Goal: Information Seeking & Learning: Learn about a topic

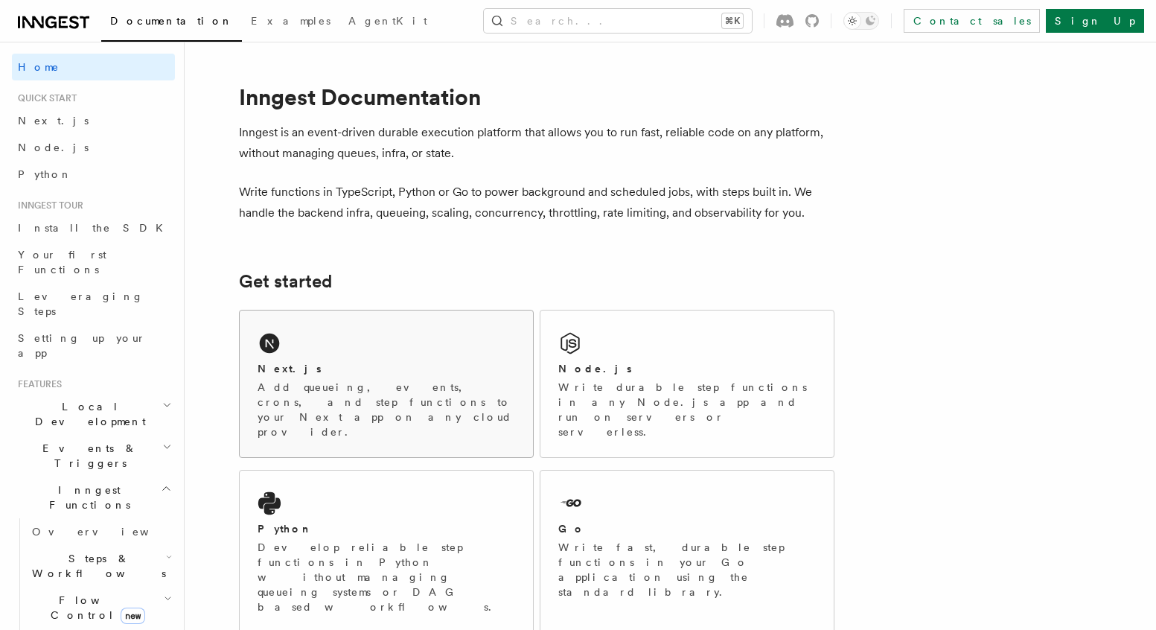
click at [409, 371] on div "Next.js" at bounding box center [385, 369] width 257 height 16
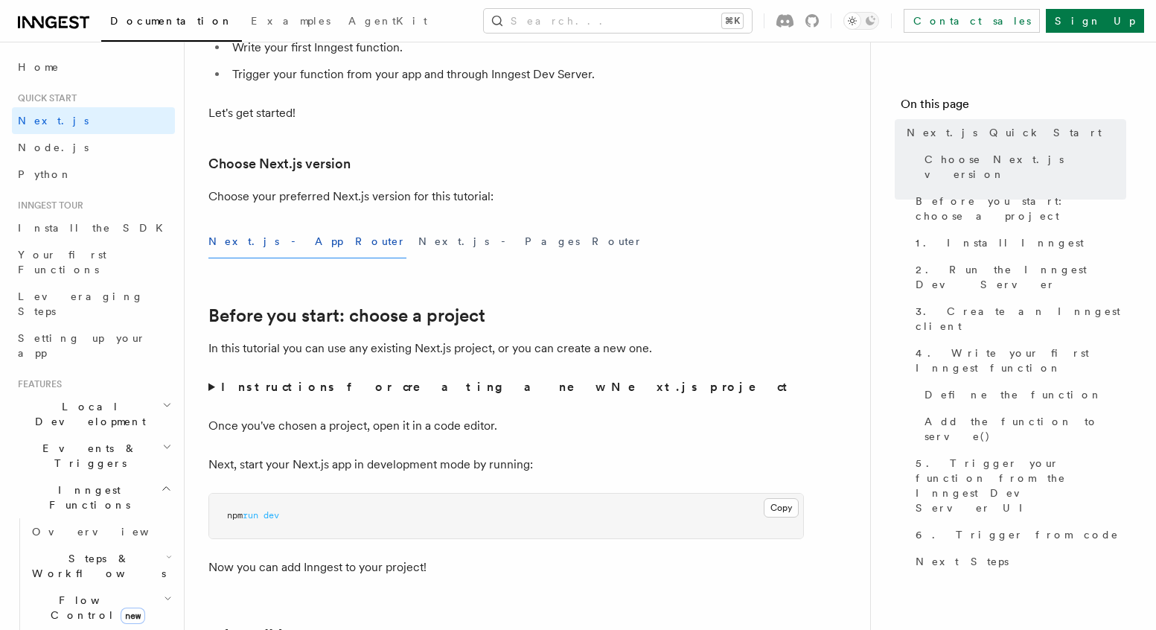
scroll to position [269, 0]
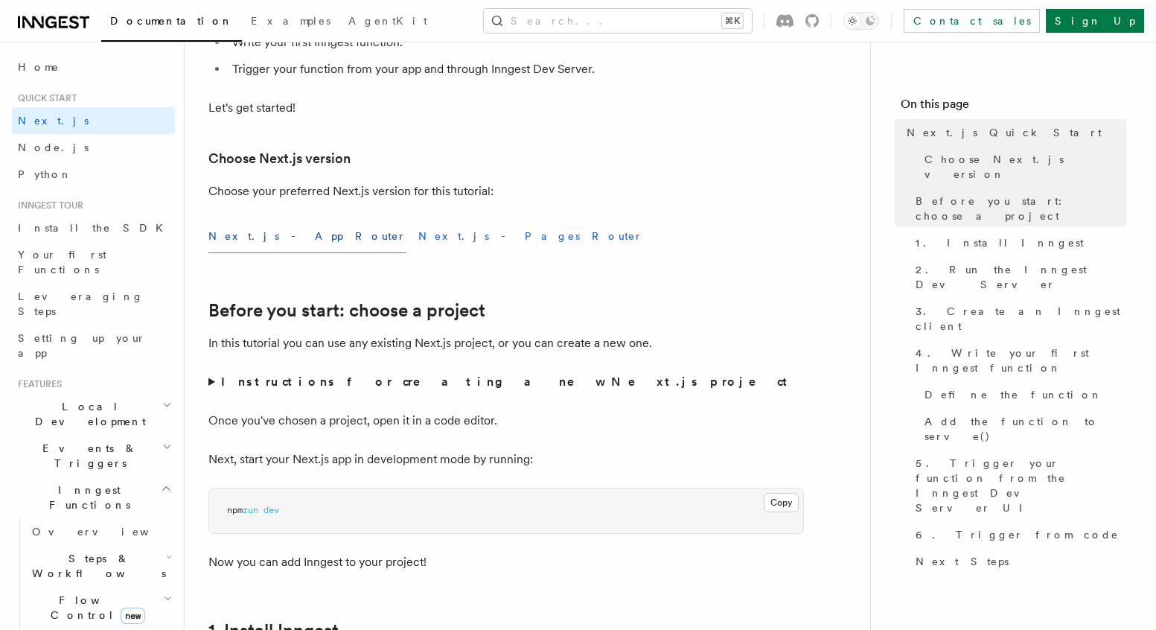
click at [418, 238] on button "Next.js - Pages Router" at bounding box center [530, 236] width 225 height 33
click at [283, 236] on button "Next.js - App Router" at bounding box center [307, 236] width 198 height 33
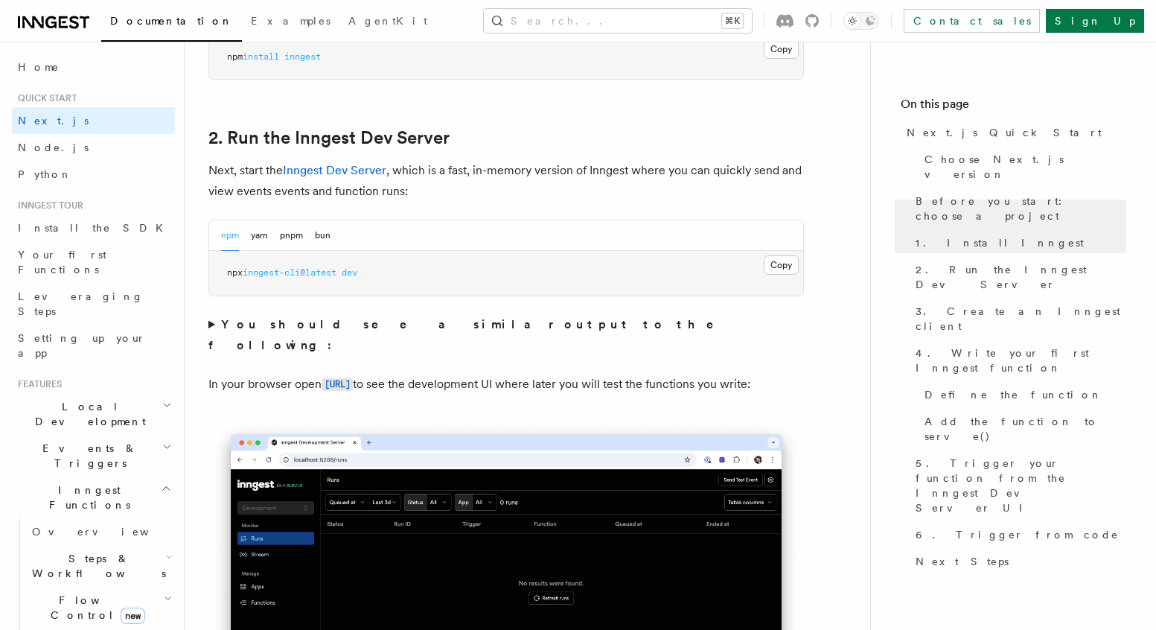
scroll to position [979, 0]
click at [213, 322] on summary "You should see a similar output to the following:" at bounding box center [505, 334] width 595 height 42
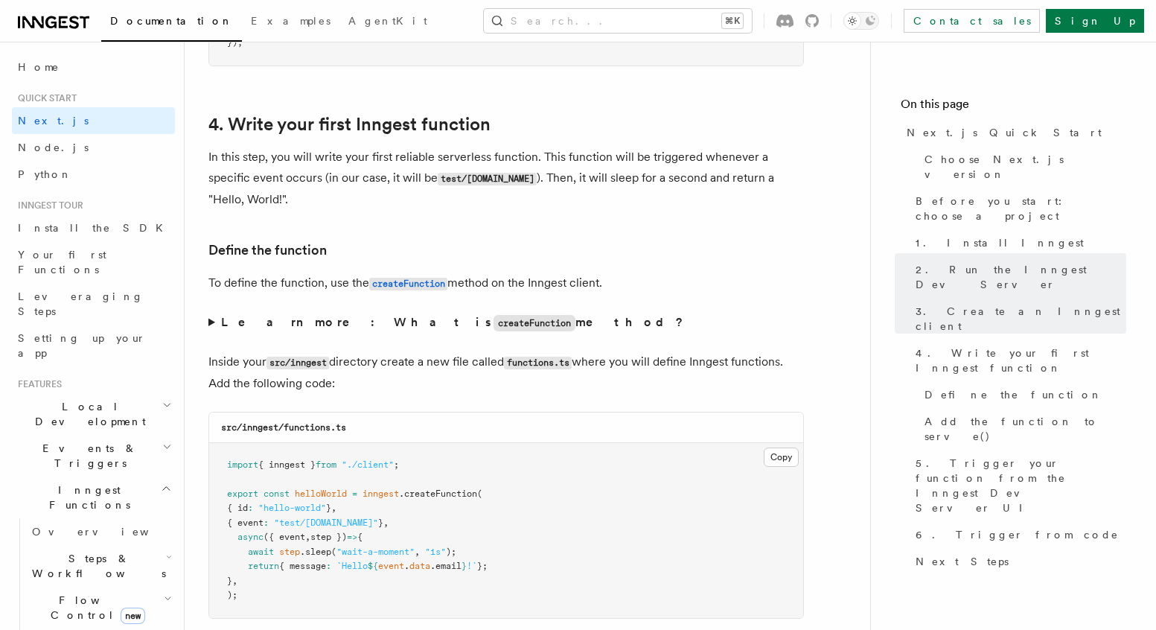
scroll to position [2672, 0]
click at [212, 327] on summary "Learn more: What is createFunction method?" at bounding box center [505, 325] width 595 height 22
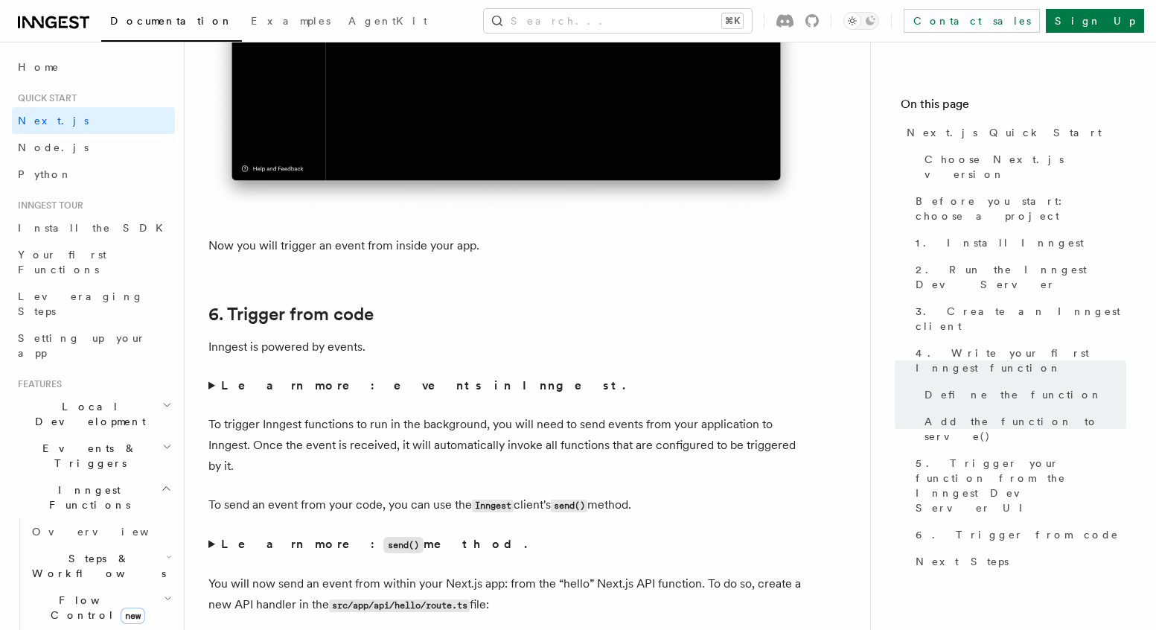
scroll to position [7856, 0]
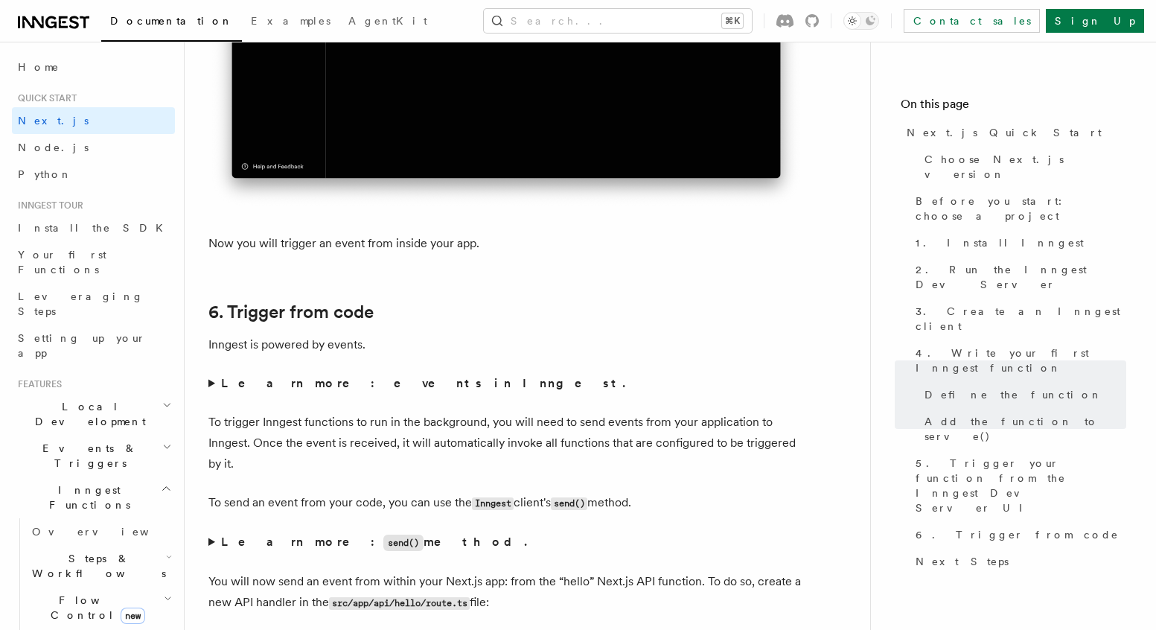
click at [215, 393] on summary "Learn more: events in Inngest." at bounding box center [505, 383] width 595 height 21
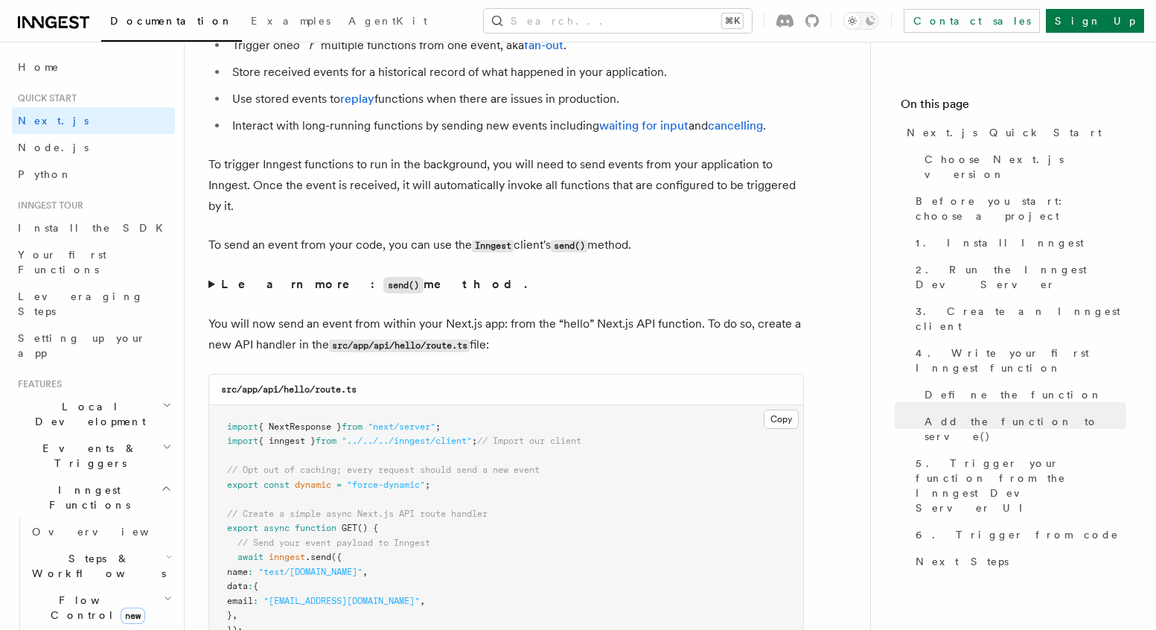
scroll to position [8272, 0]
click at [212, 295] on summary "Learn more: send() method." at bounding box center [505, 285] width 595 height 22
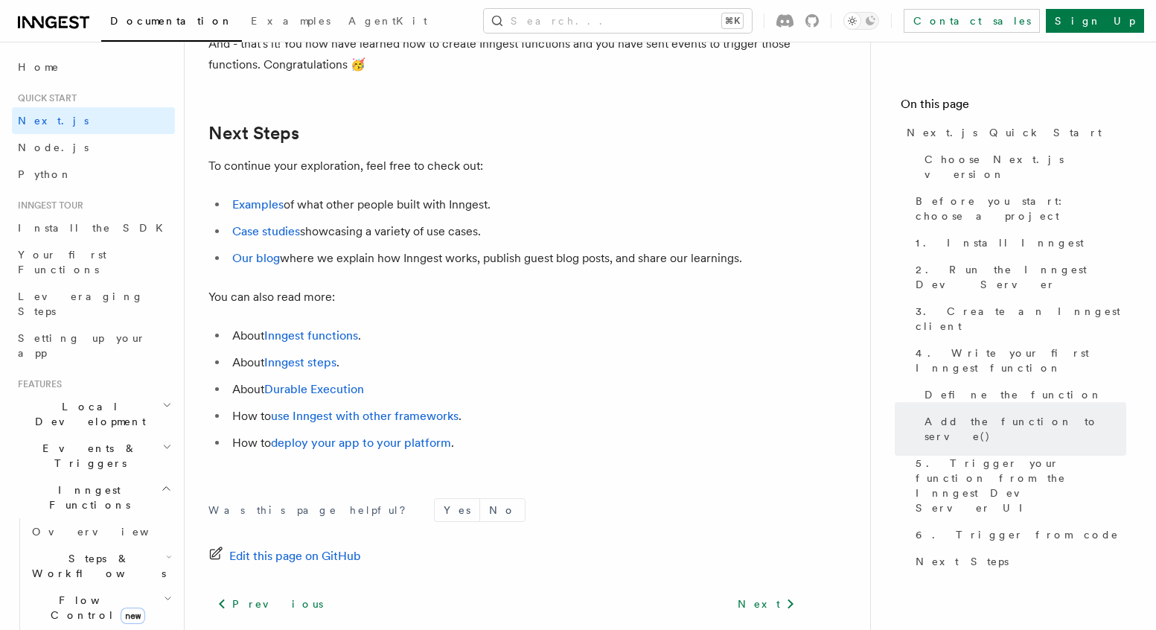
scroll to position [10149, 0]
click at [266, 210] on link "Examples" at bounding box center [257, 203] width 51 height 14
click at [256, 237] on link "Case studies" at bounding box center [266, 230] width 68 height 14
click at [249, 263] on link "Our blog" at bounding box center [256, 256] width 48 height 14
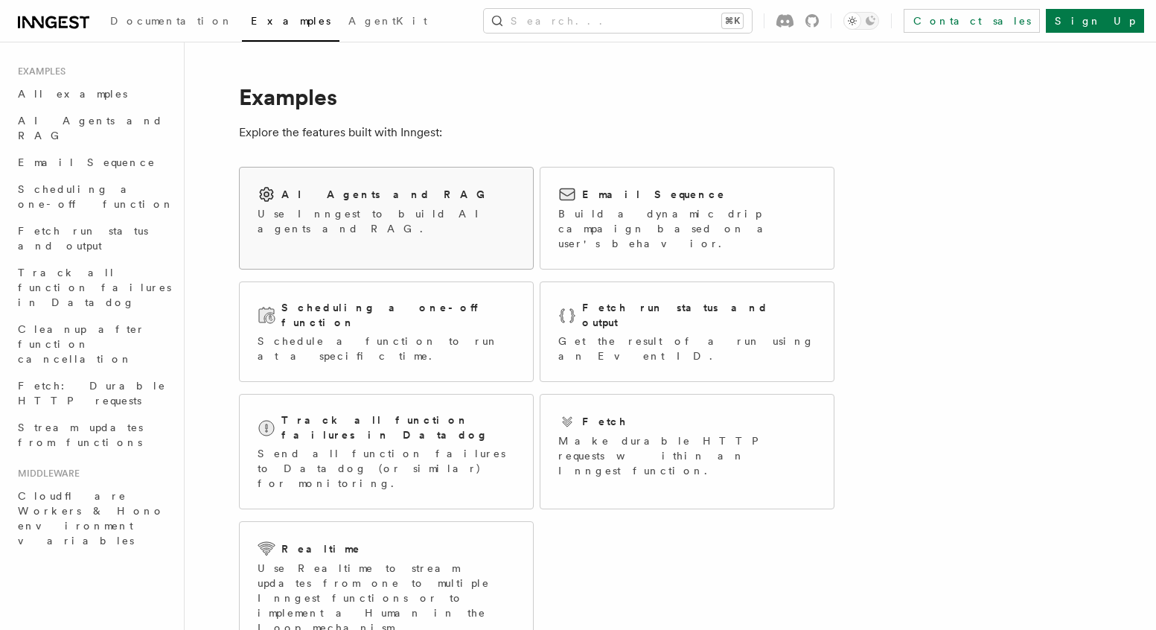
click at [371, 190] on h2 "AI Agents and RAG" at bounding box center [386, 194] width 211 height 15
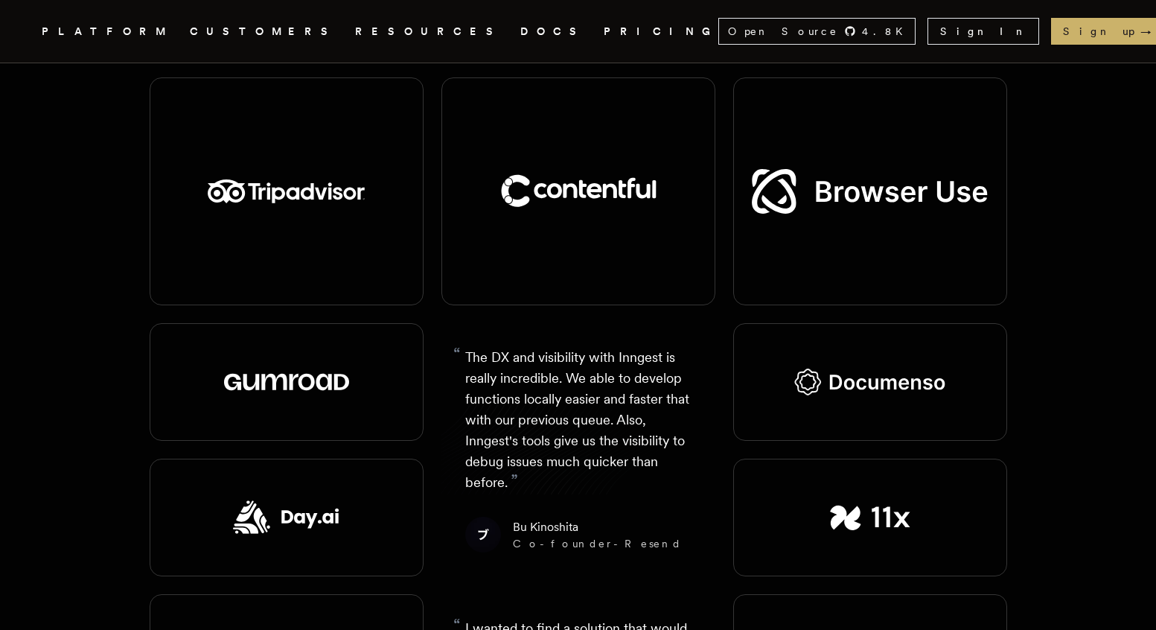
scroll to position [1826, 0]
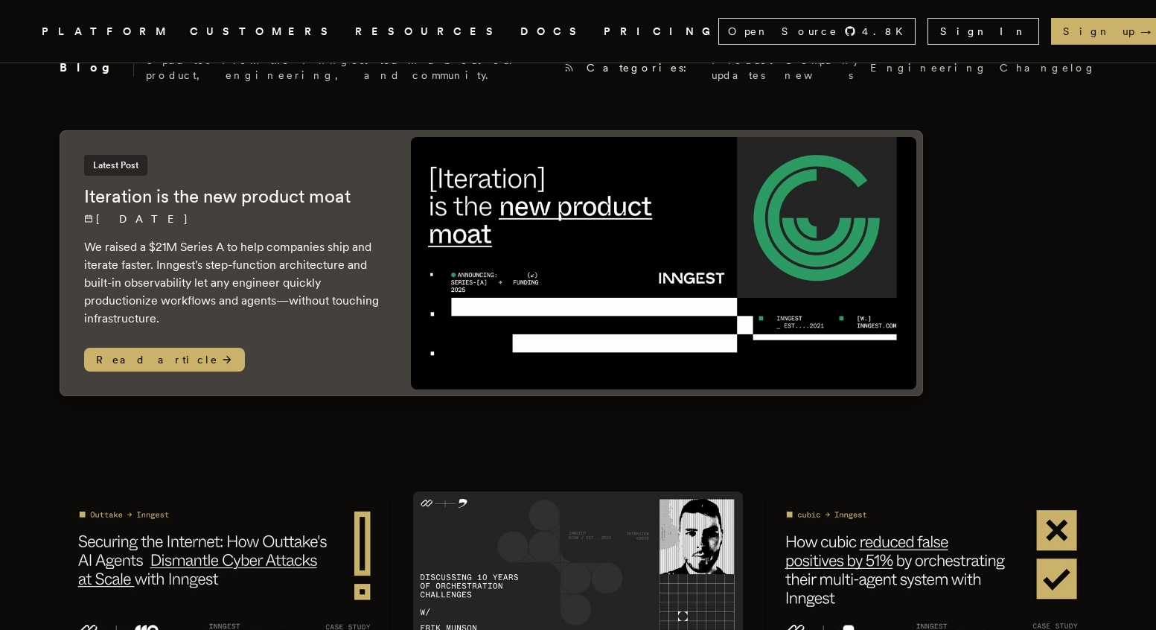
scroll to position [92, 0]
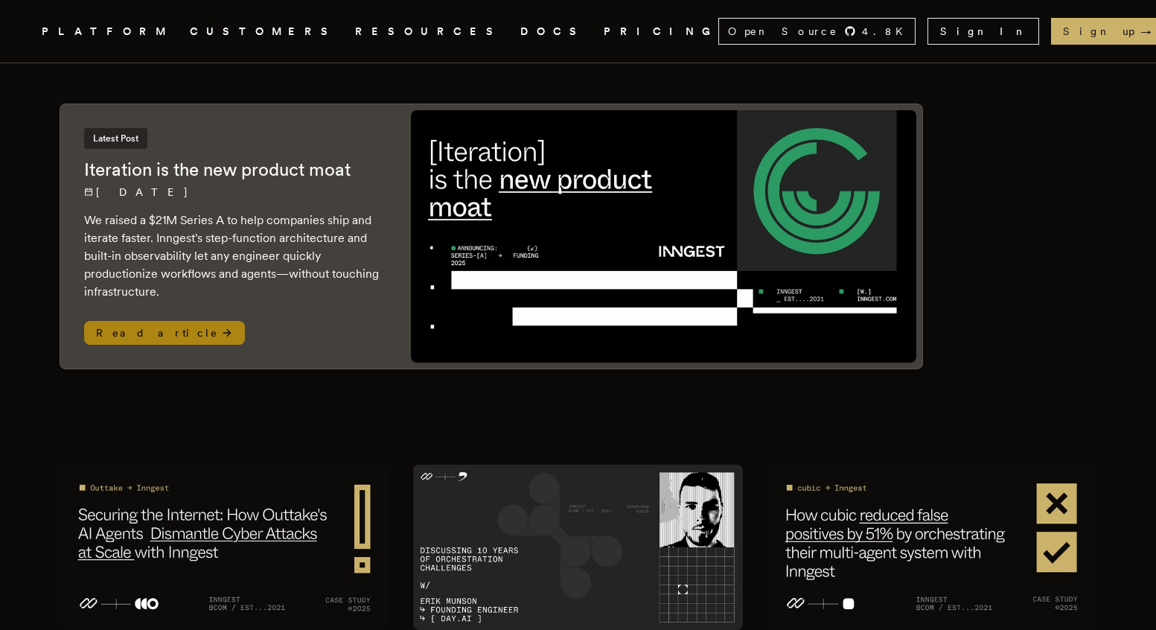
click at [148, 322] on span "Read article" at bounding box center [164, 333] width 161 height 24
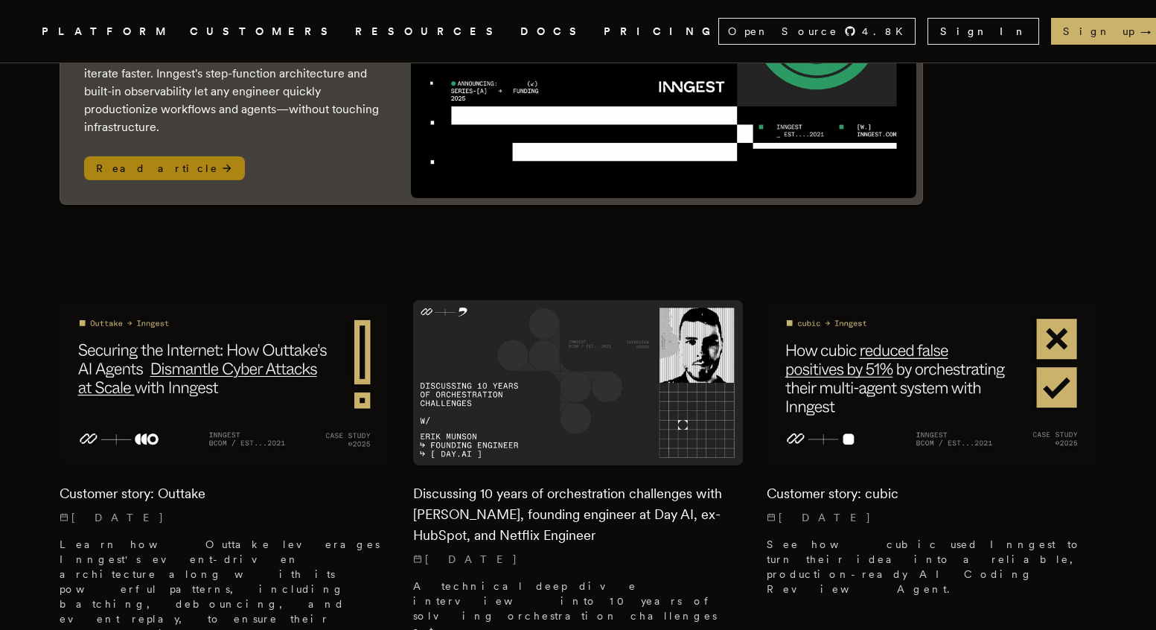
scroll to position [257, 0]
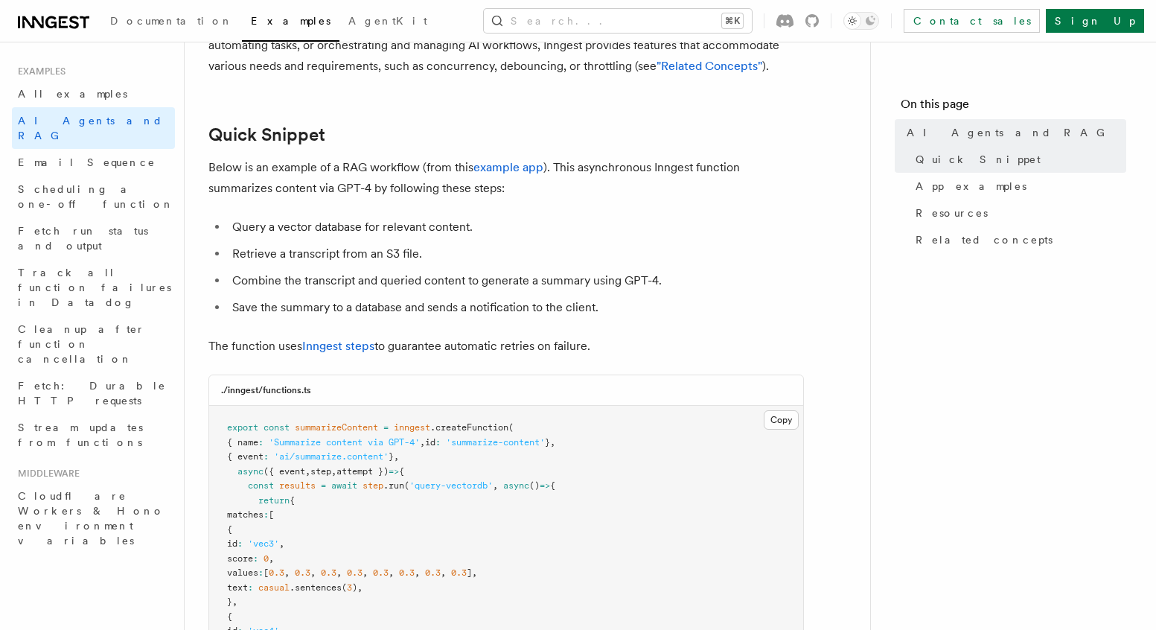
scroll to position [127, 0]
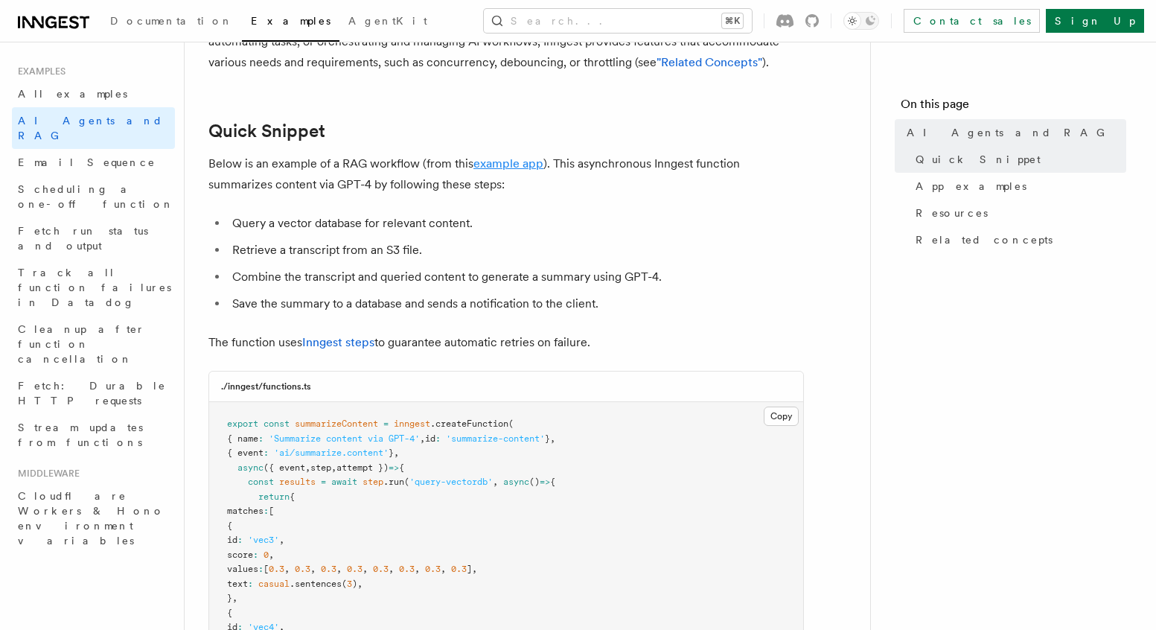
click at [496, 164] on link "example app" at bounding box center [508, 163] width 70 height 14
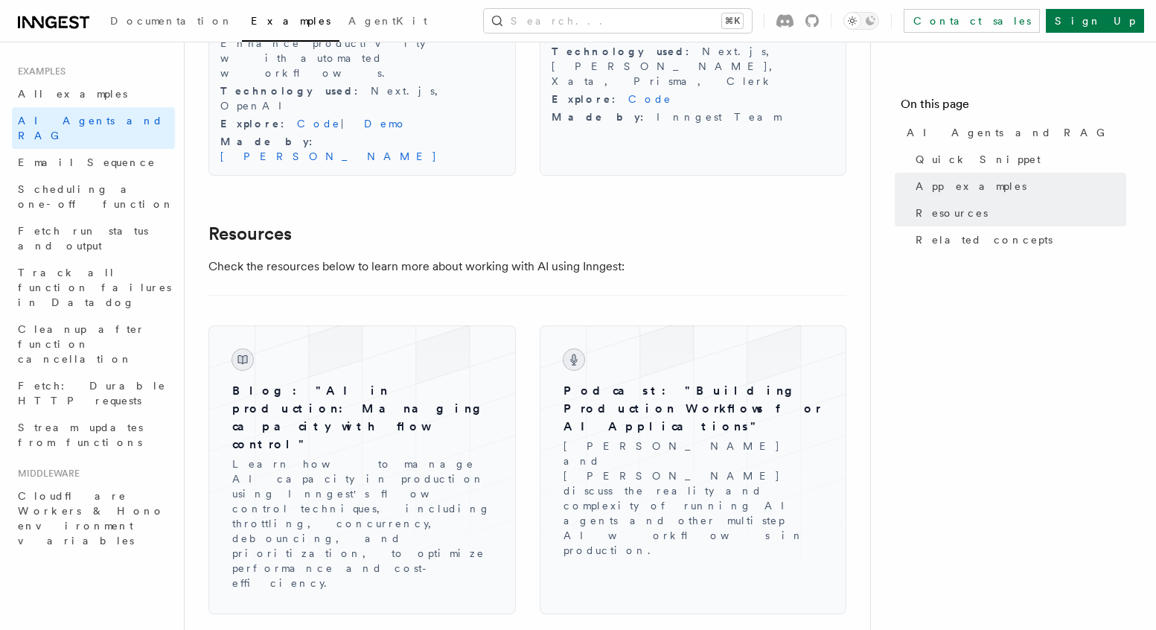
scroll to position [1919, 0]
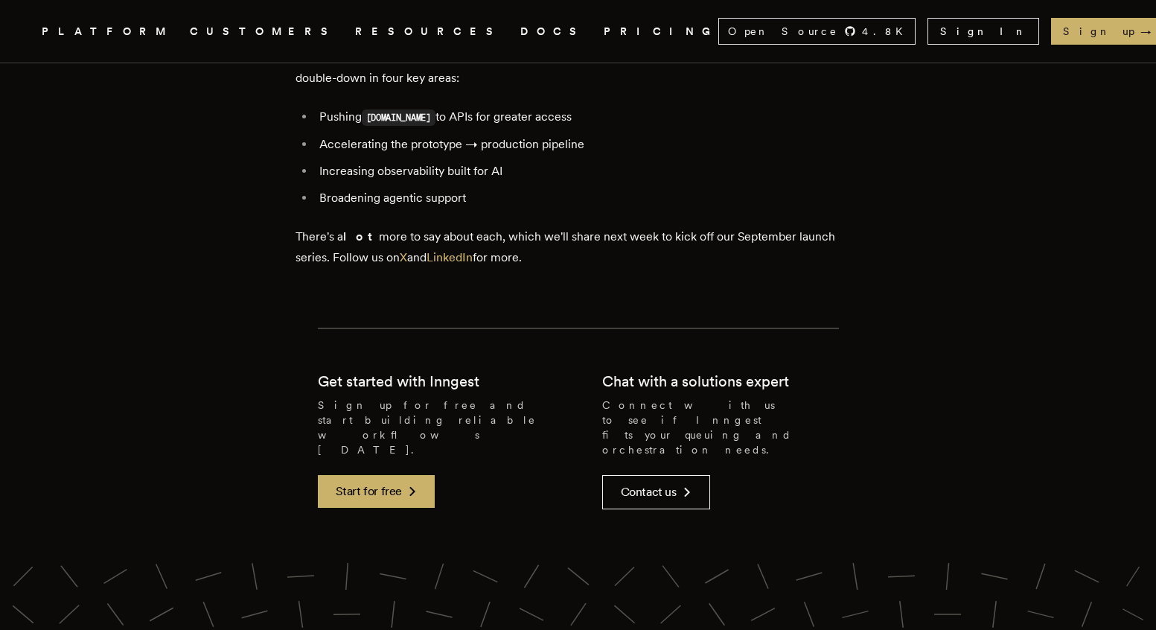
scroll to position [3245, 0]
